Goal: Information Seeking & Learning: Learn about a topic

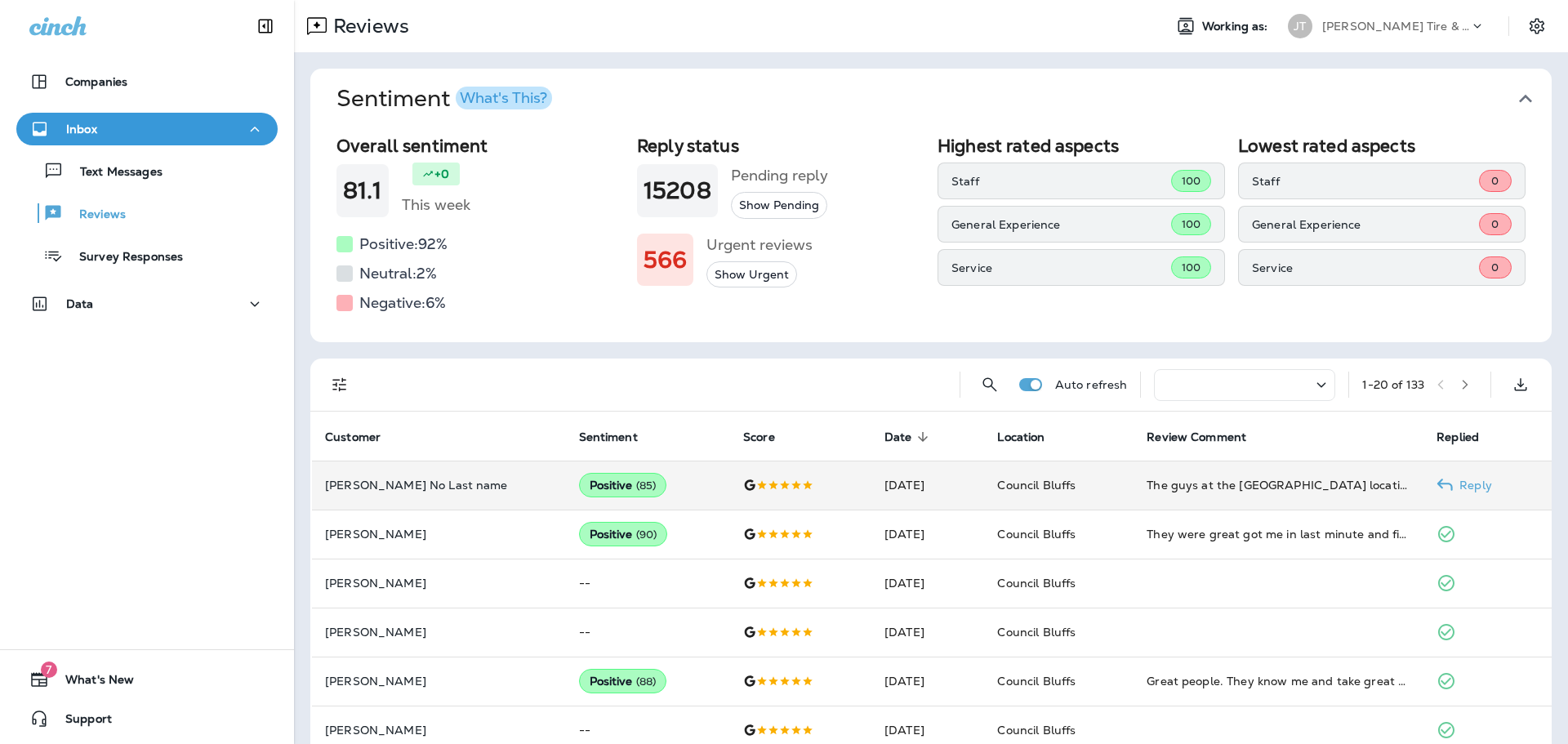
click at [581, 485] on div "Positive ( 85 )" at bounding box center [623, 485] width 88 height 24
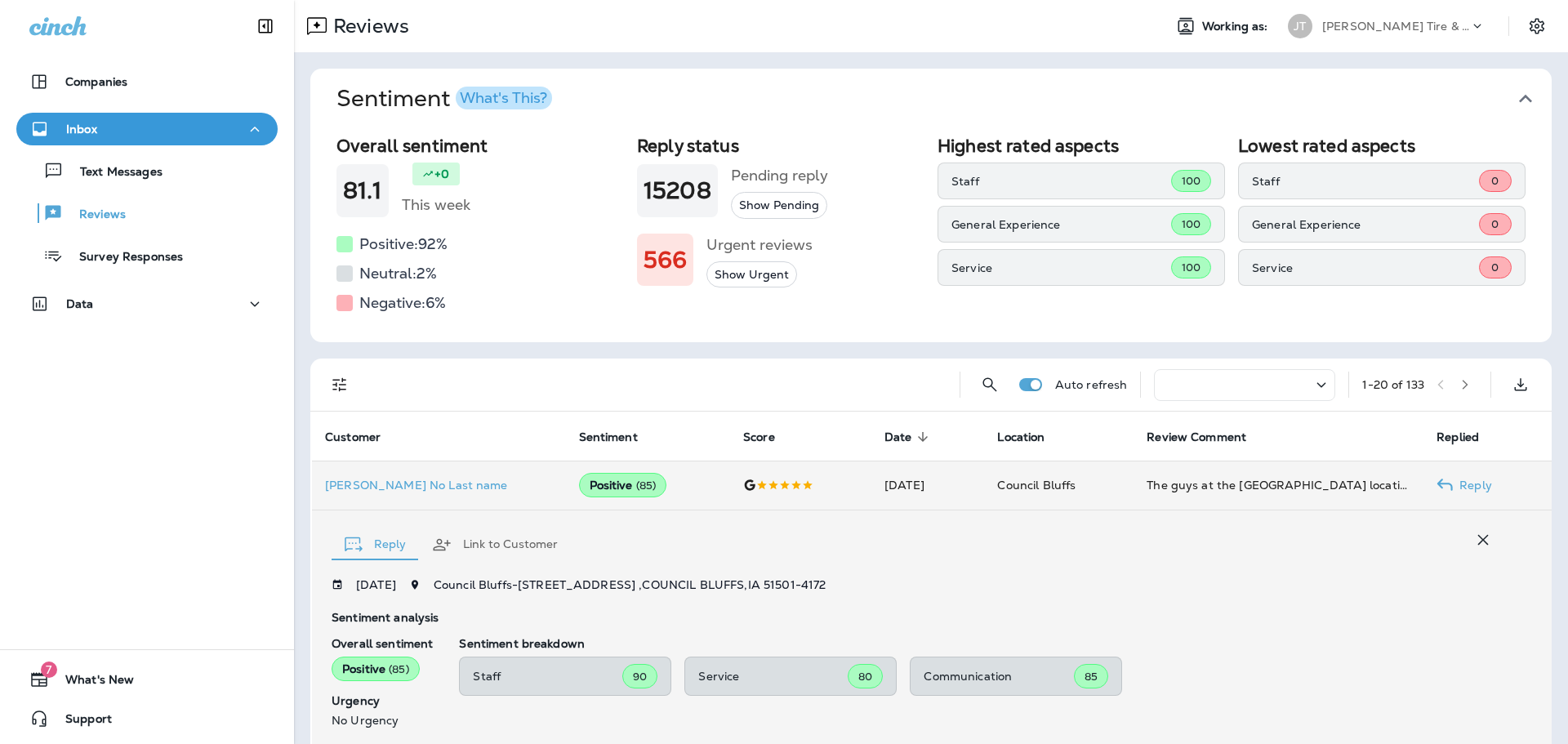
scroll to position [263, 0]
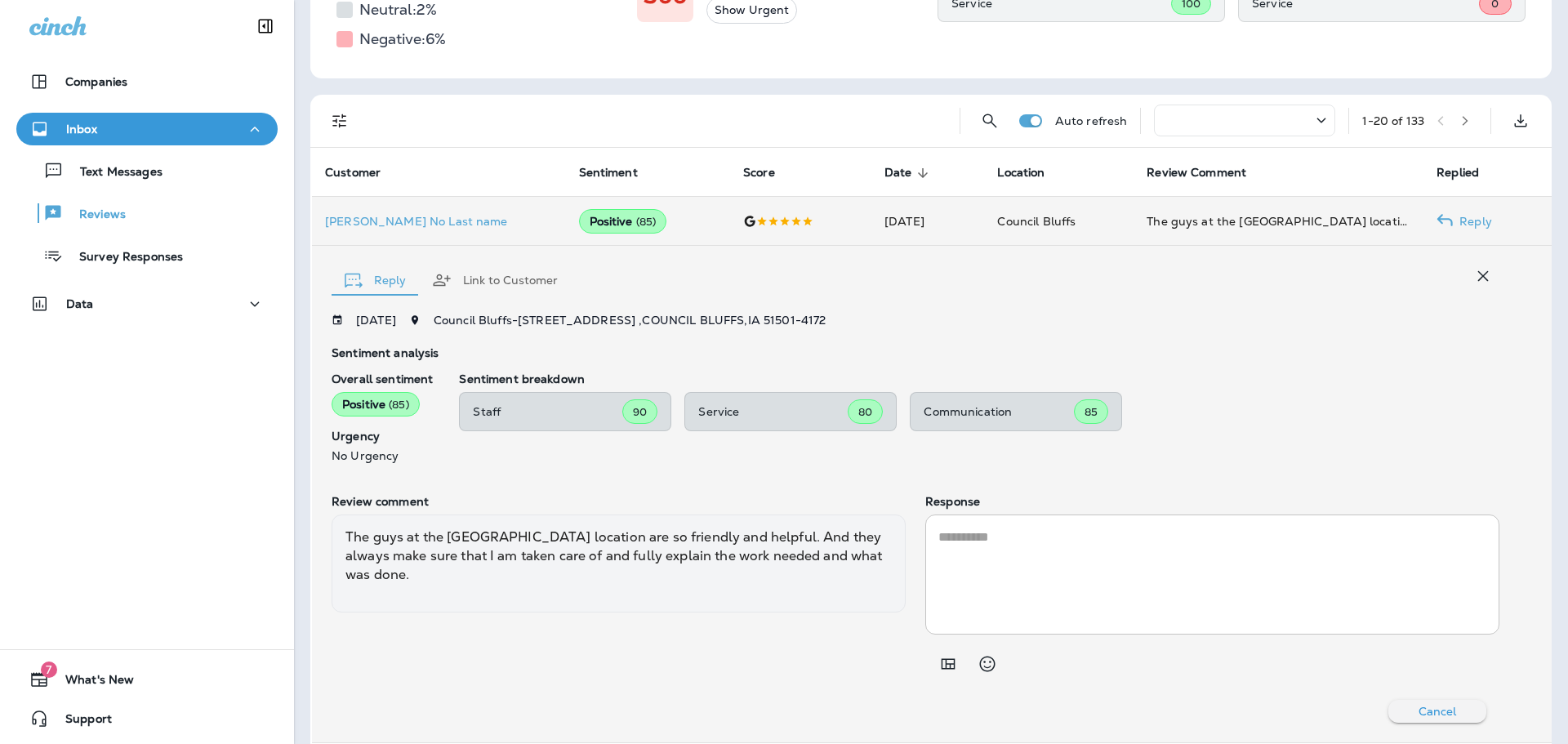
click at [704, 418] on p "Service" at bounding box center [773, 412] width 150 height 14
click at [1026, 410] on p "Communication" at bounding box center [998, 412] width 150 height 14
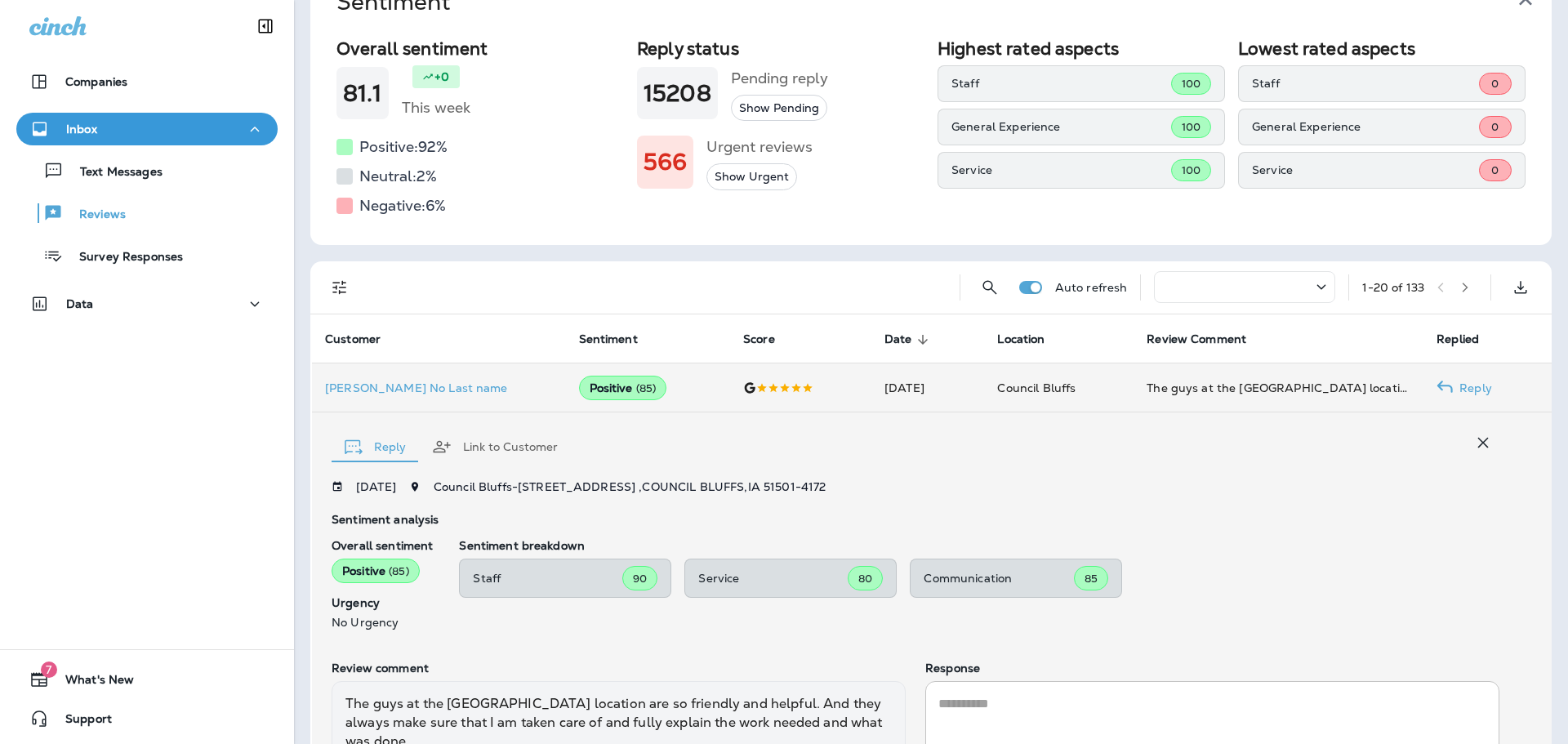
scroll to position [18, 0]
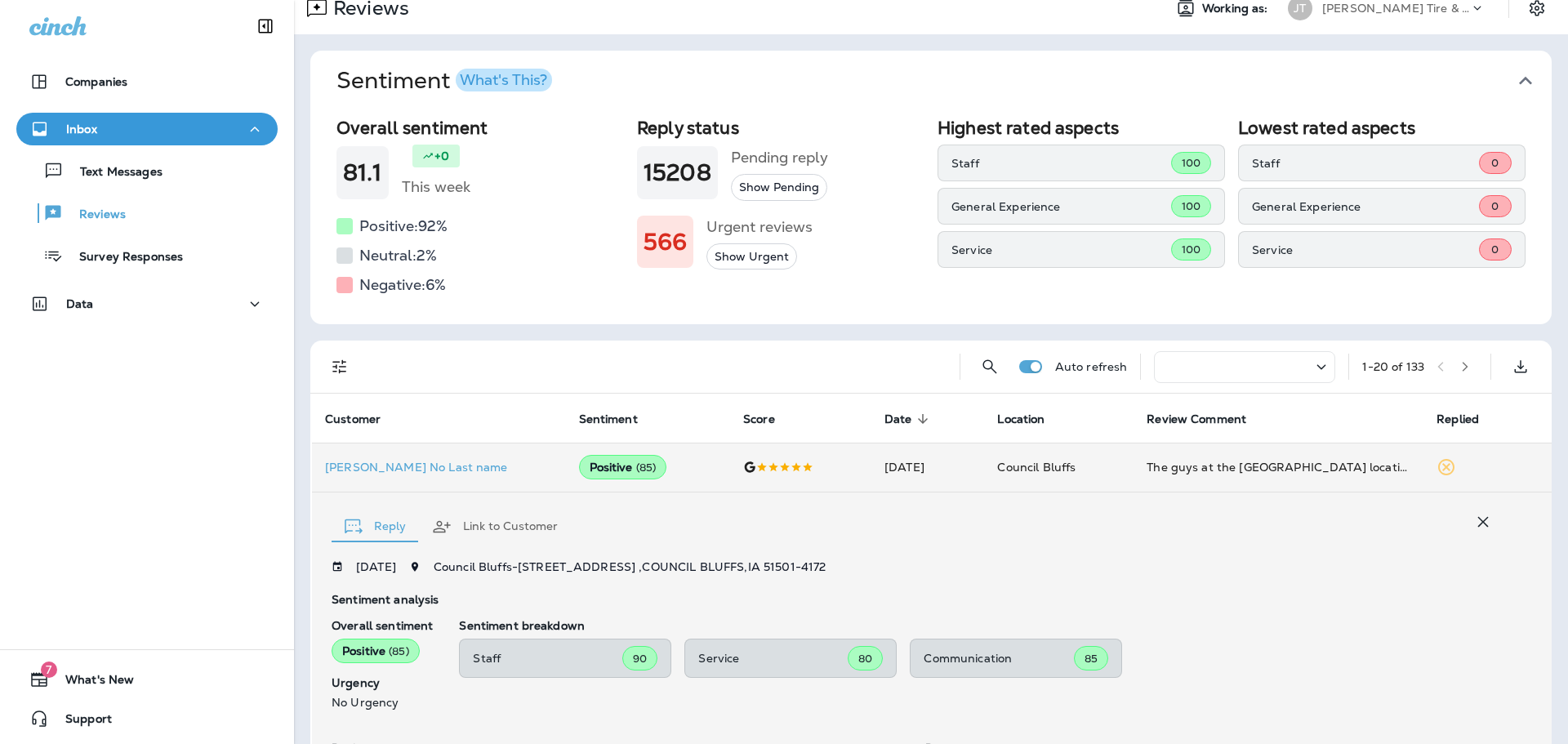
click at [1474, 522] on icon "button" at bounding box center [1483, 522] width 20 height 20
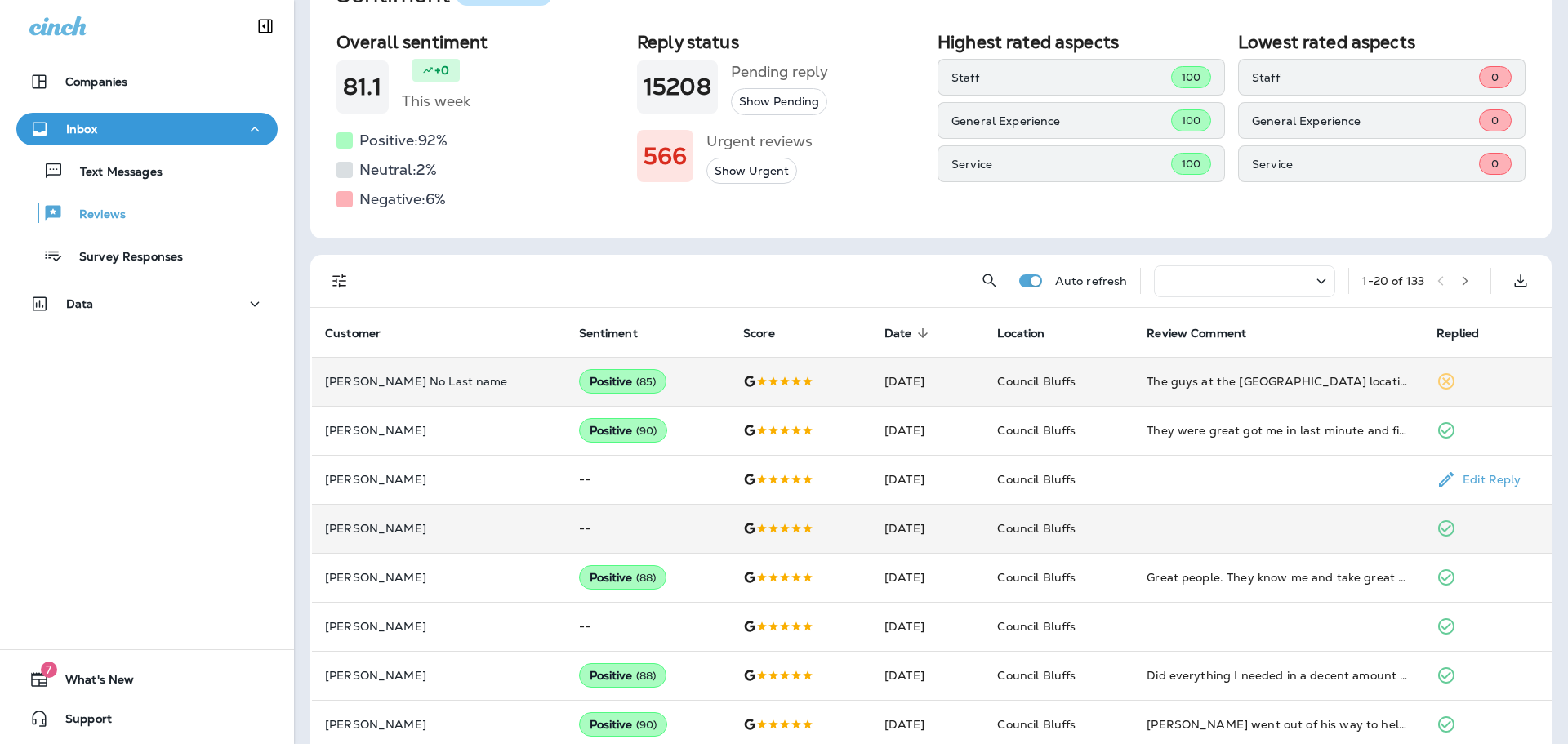
scroll to position [0, 0]
